Goal: Transaction & Acquisition: Obtain resource

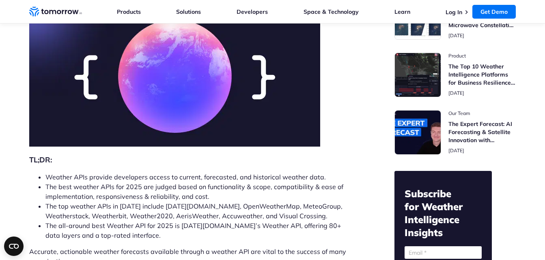
click at [303, 95] on img at bounding box center [174, 76] width 291 height 142
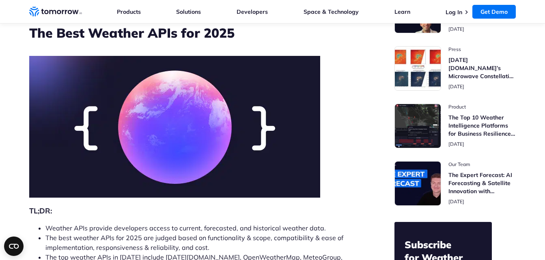
scroll to position [67, 0]
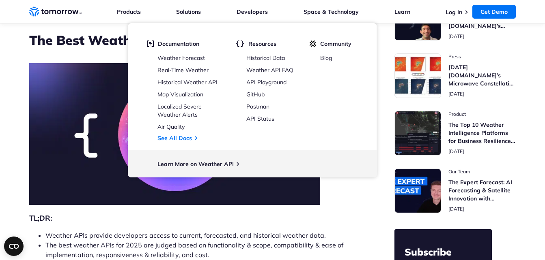
click at [241, 16] on li "Developers Developers Documentation Weather Forecast Real-Time Weather Historic…" at bounding box center [251, 11] width 31 height 23
click at [253, 9] on link "Developers" at bounding box center [251, 11] width 31 height 7
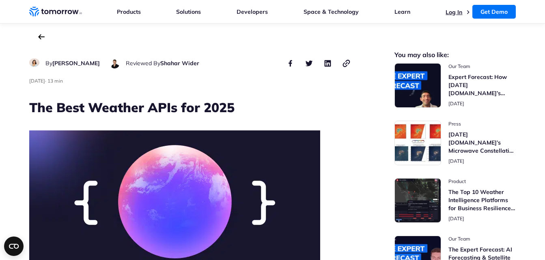
click at [452, 12] on link "Log In" at bounding box center [453, 12] width 17 height 7
click at [499, 11] on link "Get Demo" at bounding box center [493, 12] width 43 height 14
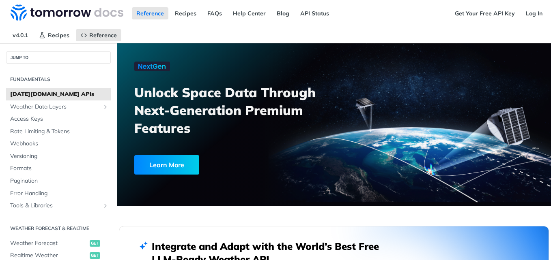
click at [198, 70] on div "Unlock Space Data Through Next-Generation Premium Features Learn More" at bounding box center [238, 121] width 208 height 119
click at [187, 138] on div "Unlock Space Data Through Next-Generation Premium Features Learn More" at bounding box center [238, 121] width 208 height 119
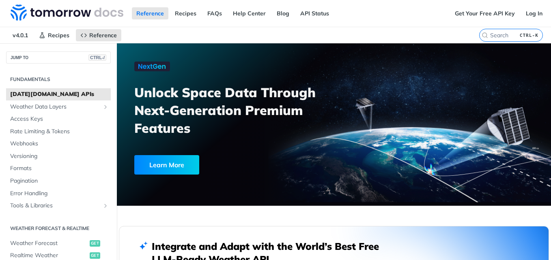
click at [187, 138] on div "Unlock Space Data Through Next-Generation Premium Features Learn More" at bounding box center [238, 121] width 208 height 119
click at [234, 162] on link "Learn More" at bounding box center [217, 164] width 167 height 19
click at [483, 13] on link "Get Your Free API Key" at bounding box center [484, 13] width 69 height 12
